Goal: Task Accomplishment & Management: Manage account settings

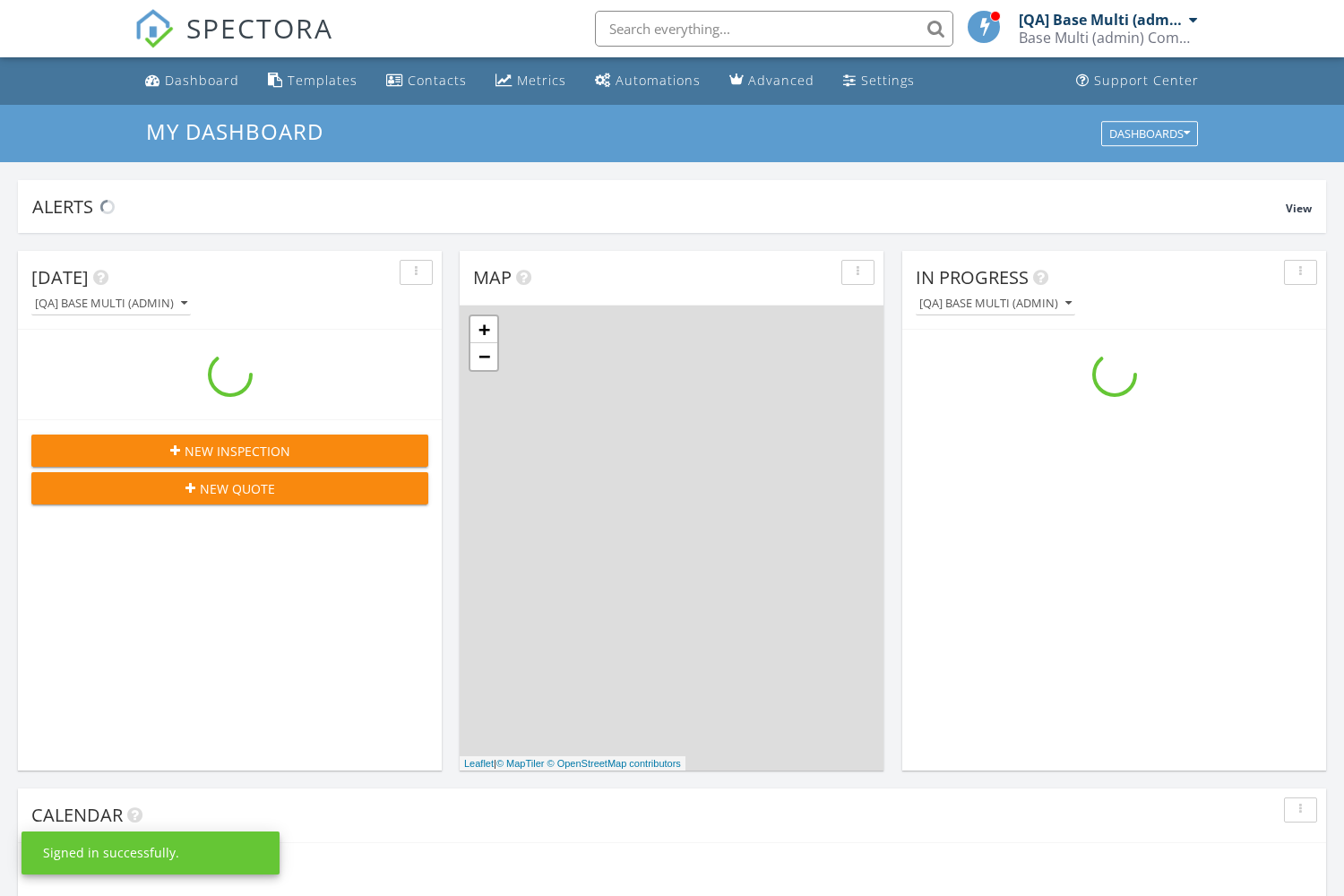
scroll to position [1631, 1345]
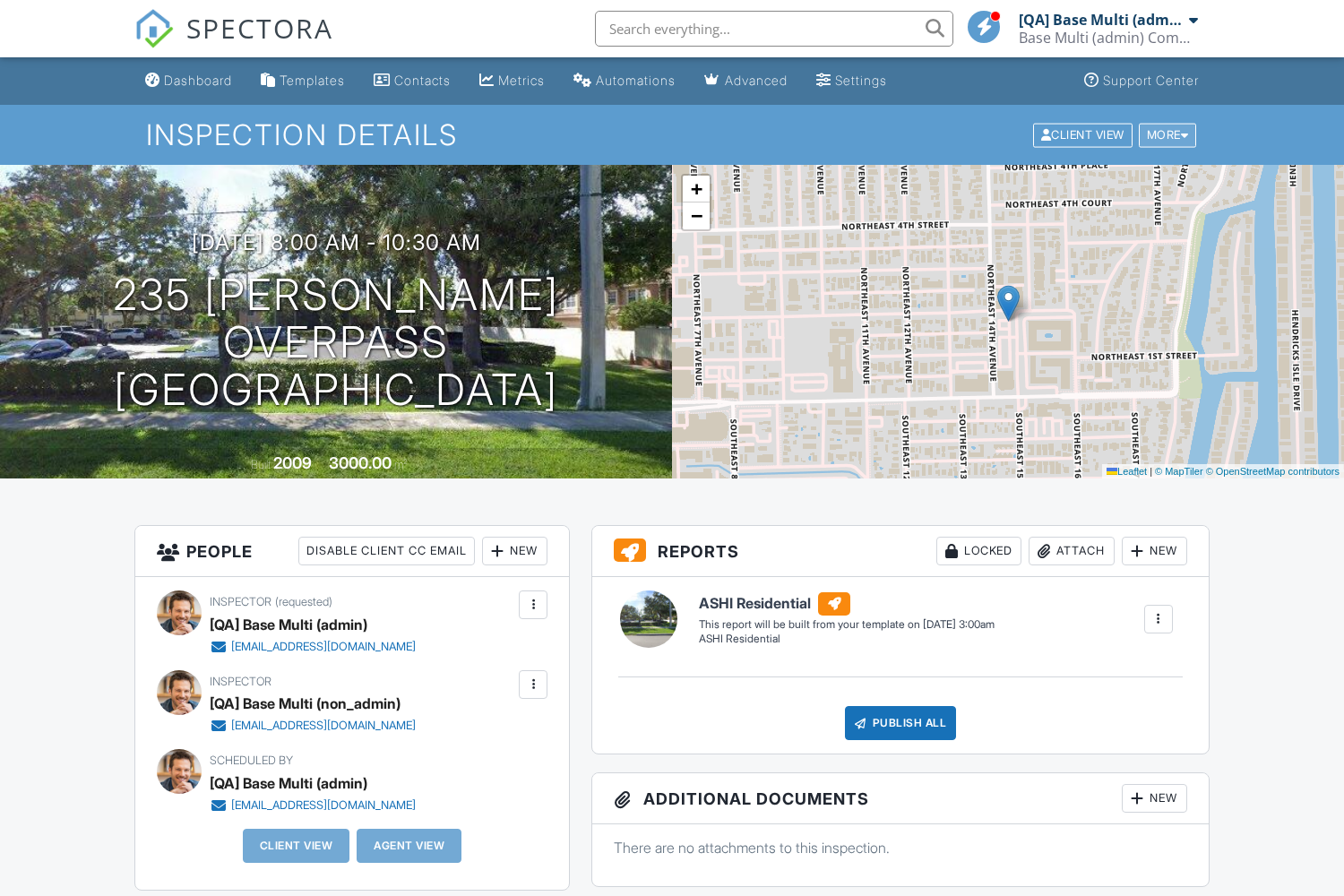
click at [1165, 135] on div "More" at bounding box center [1167, 135] width 58 height 24
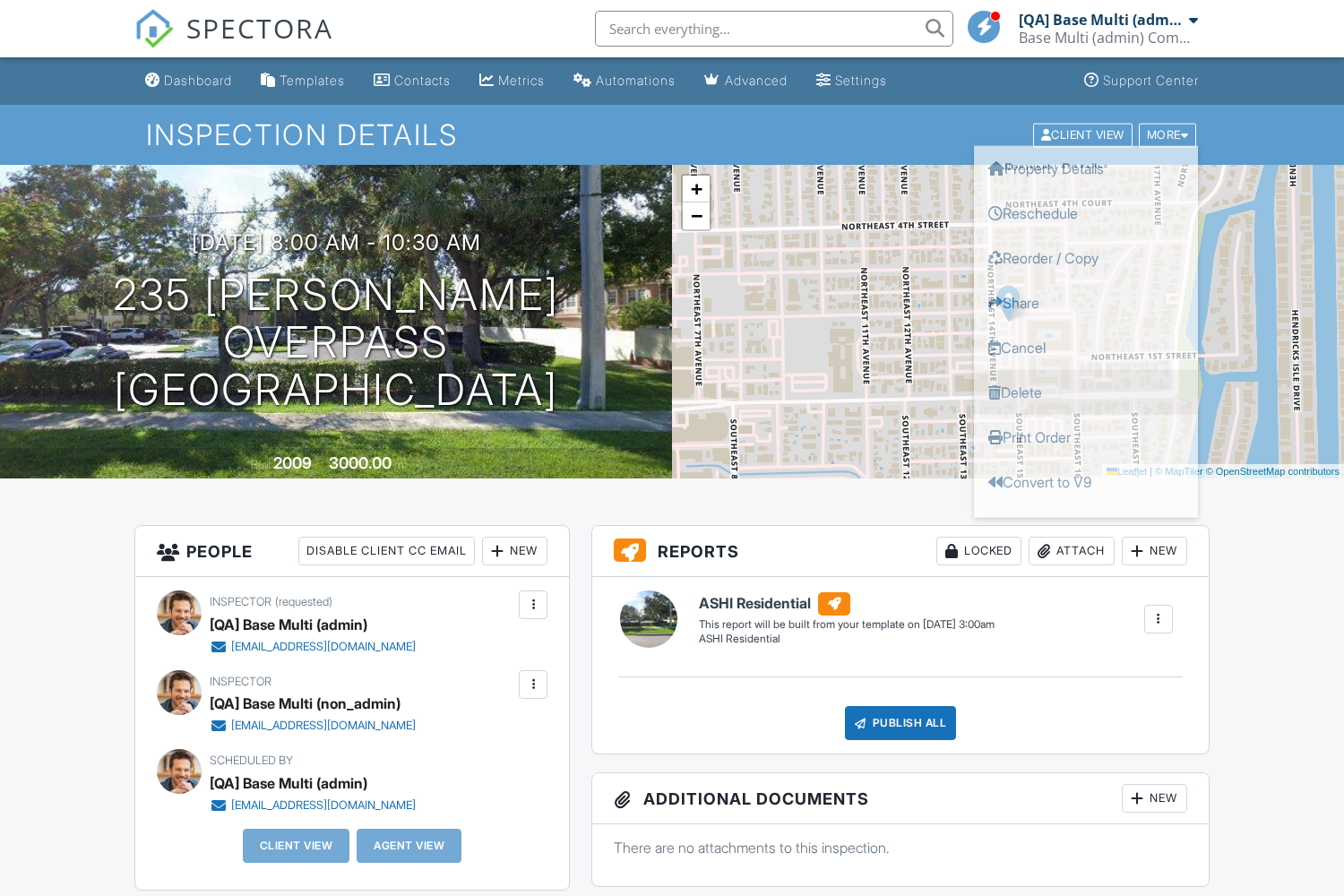
click at [1086, 391] on link "Delete" at bounding box center [1086, 391] width 224 height 45
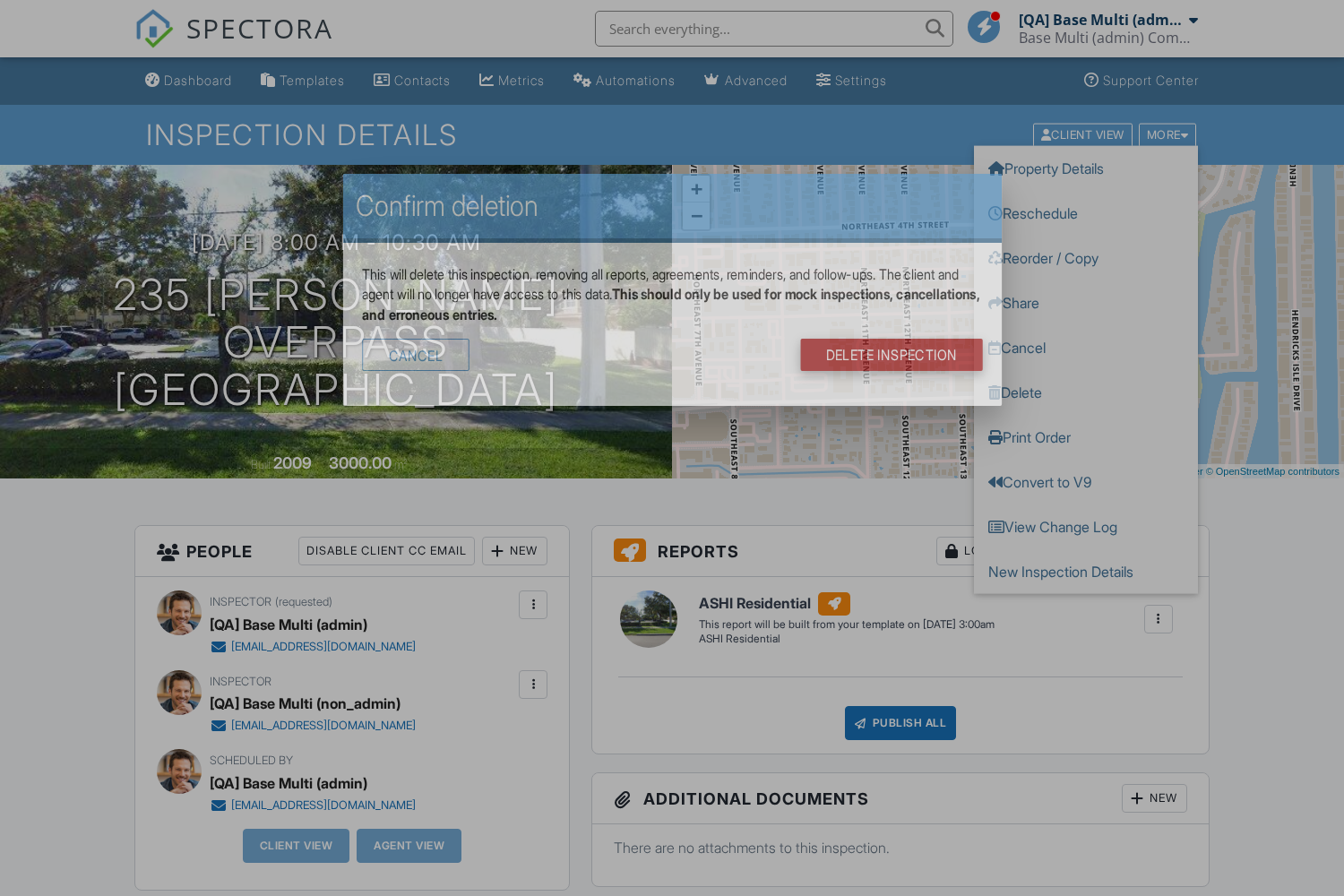
click at [916, 338] on link "DELETE Inspection" at bounding box center [892, 354] width 183 height 33
